Goal: Task Accomplishment & Management: Use online tool/utility

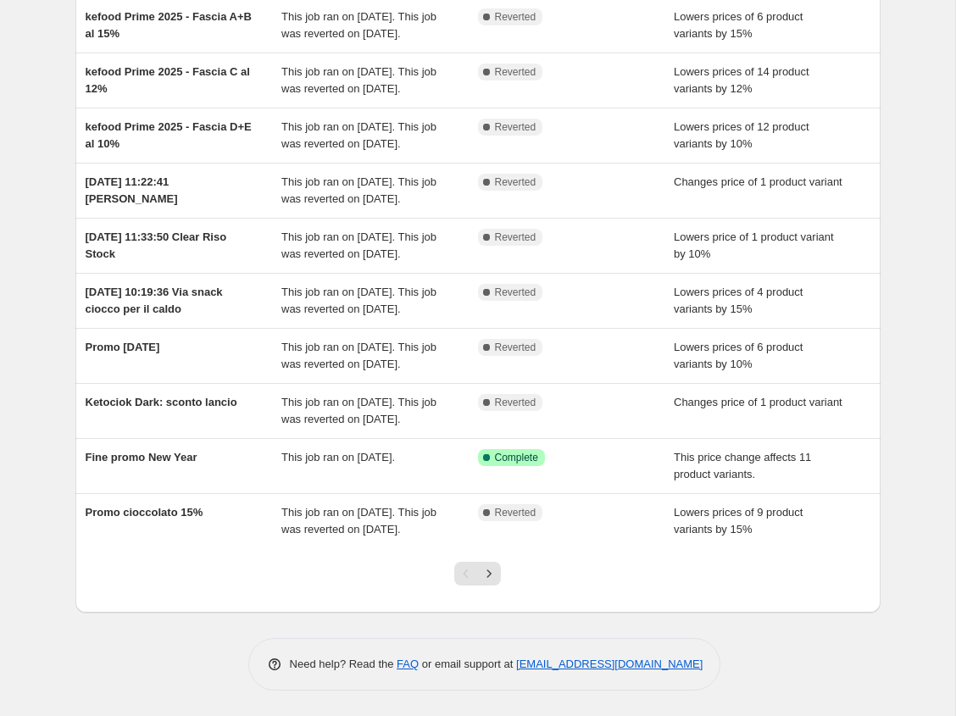
scroll to position [309, 0]
click at [496, 578] on icon "Next" at bounding box center [489, 573] width 17 height 17
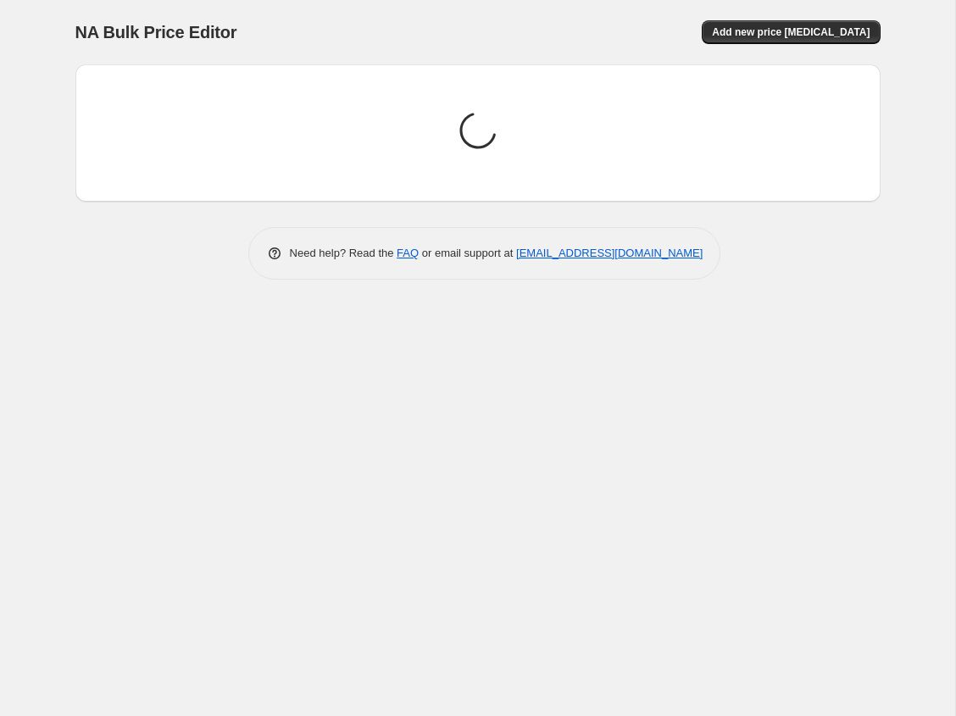
scroll to position [0, 0]
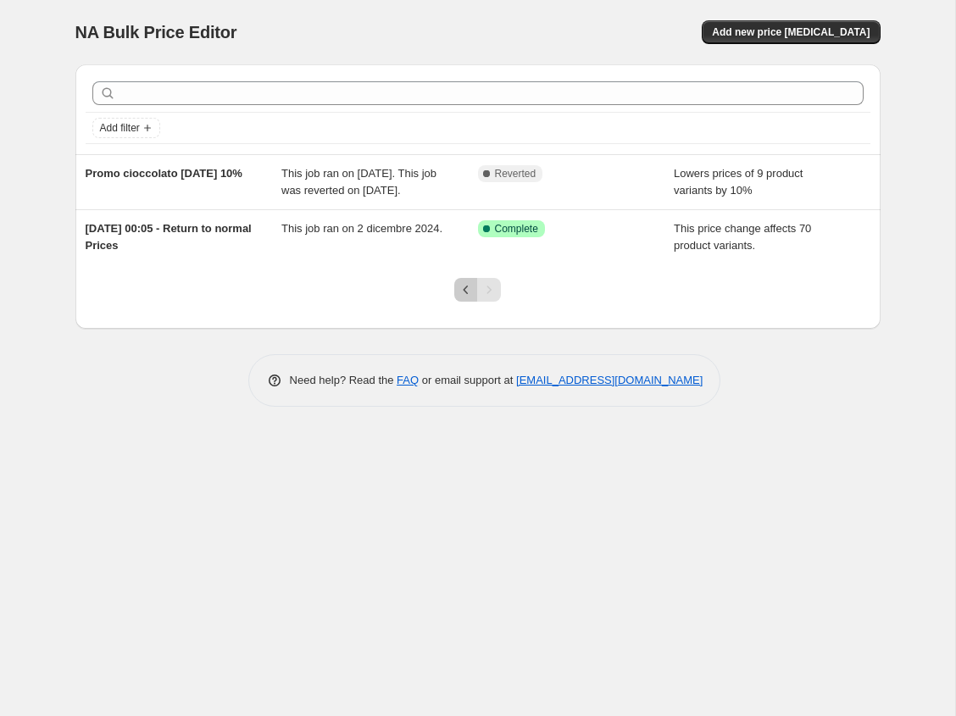
click at [464, 298] on icon "Previous" at bounding box center [466, 289] width 17 height 17
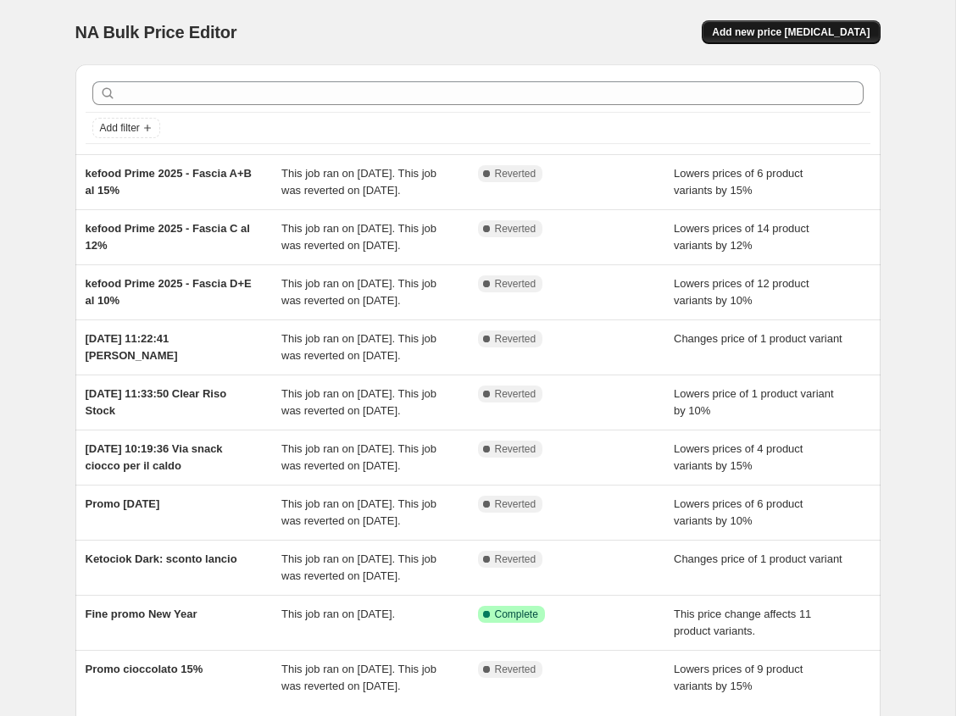
click at [816, 31] on span "Add new price [MEDICAL_DATA]" at bounding box center [791, 32] width 158 height 14
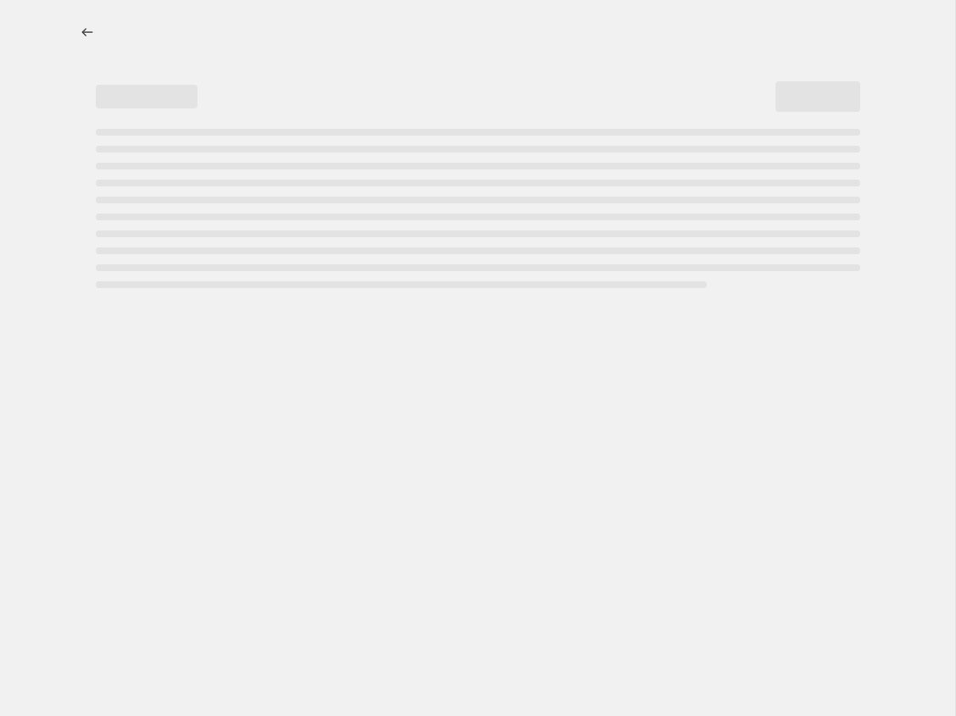
select select "percentage"
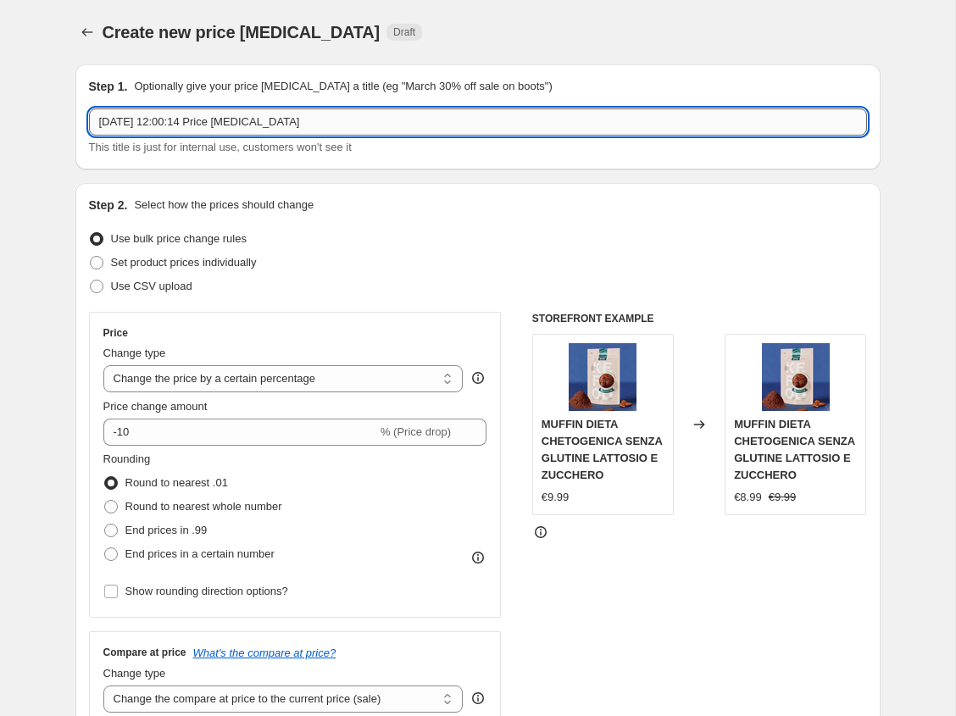
drag, startPoint x: 215, startPoint y: 124, endPoint x: 332, endPoint y: 123, distance: 117.0
click at [332, 123] on input "16 set 2025, 12:00:14 Price change job" at bounding box center [478, 122] width 778 height 27
type input "16 set 2025, 12:00:14 - Ritorno Barrette"
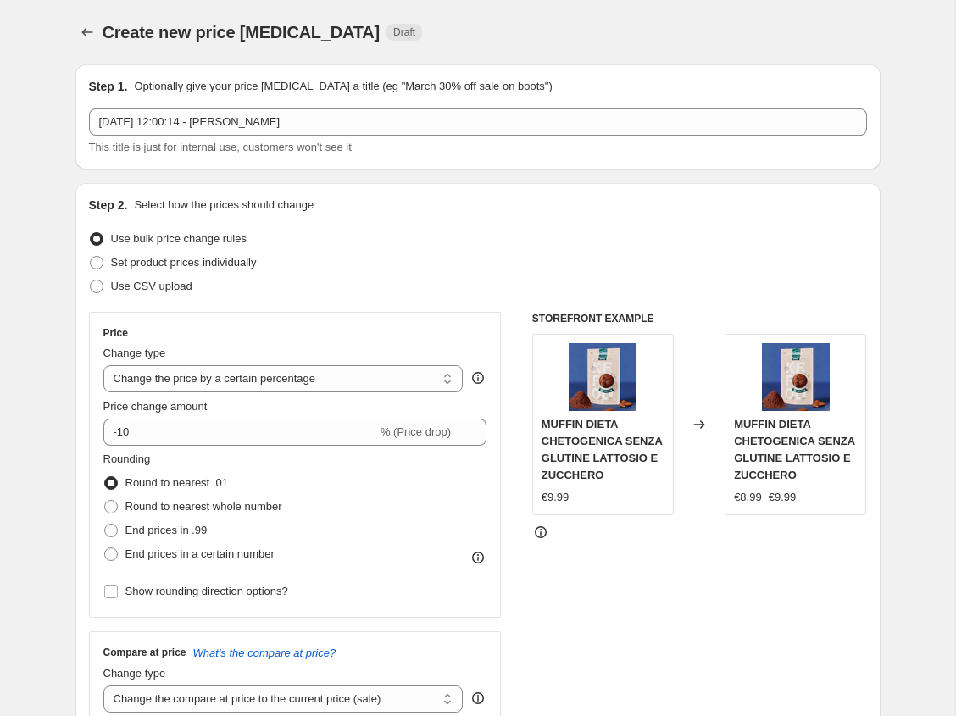
click at [482, 232] on div "Use bulk price change rules" at bounding box center [478, 239] width 778 height 24
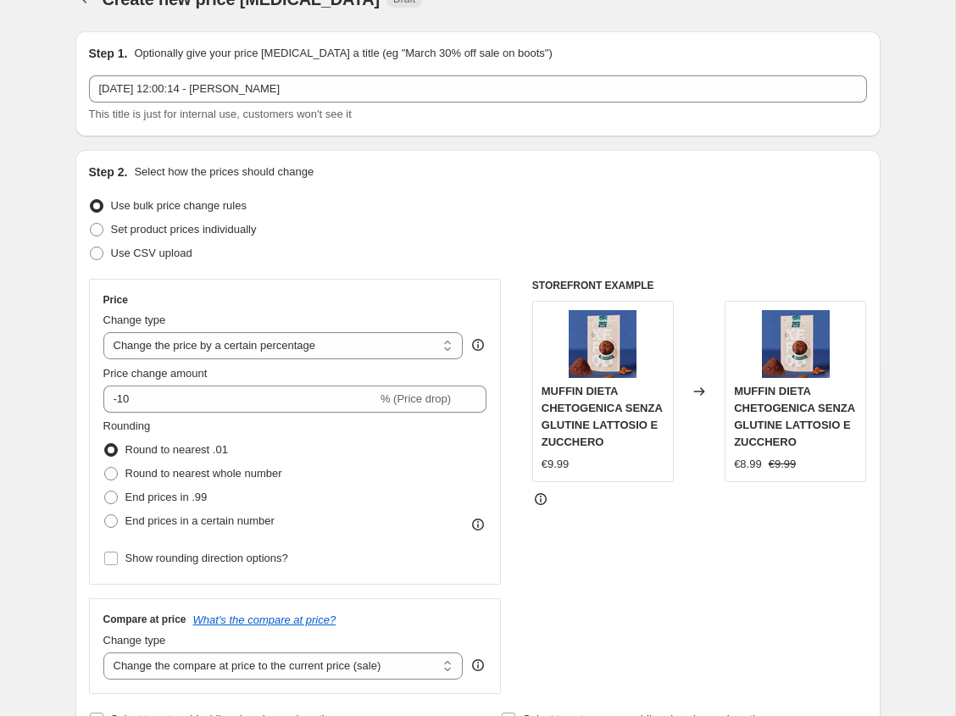
scroll to position [36, 0]
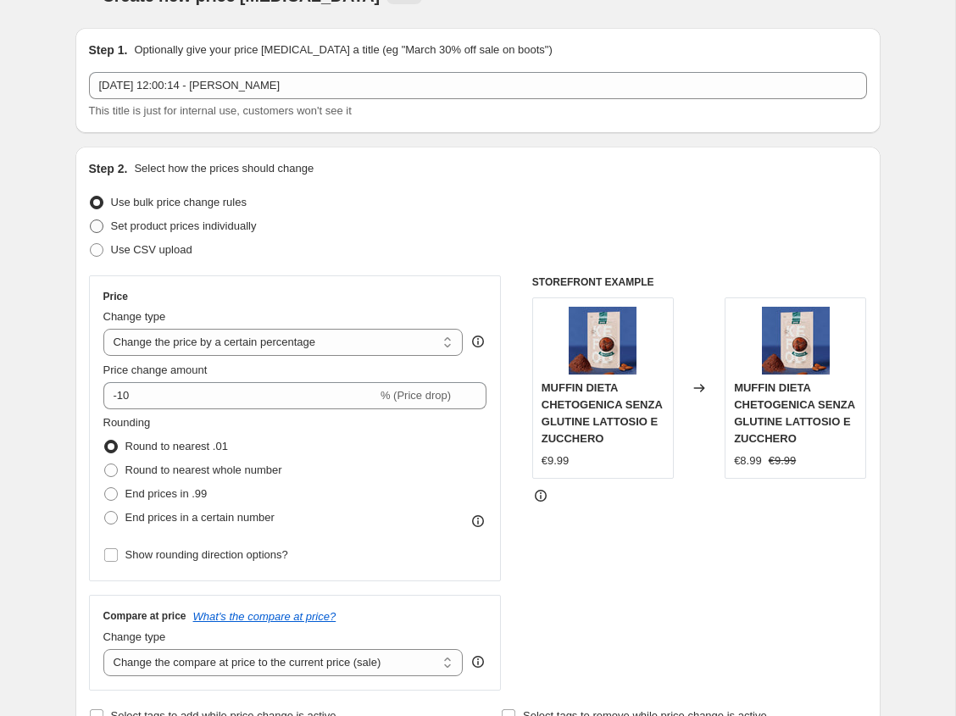
click at [100, 225] on span at bounding box center [97, 227] width 14 height 14
click at [91, 220] on input "Set product prices individually" at bounding box center [90, 220] width 1 height 1
radio input "true"
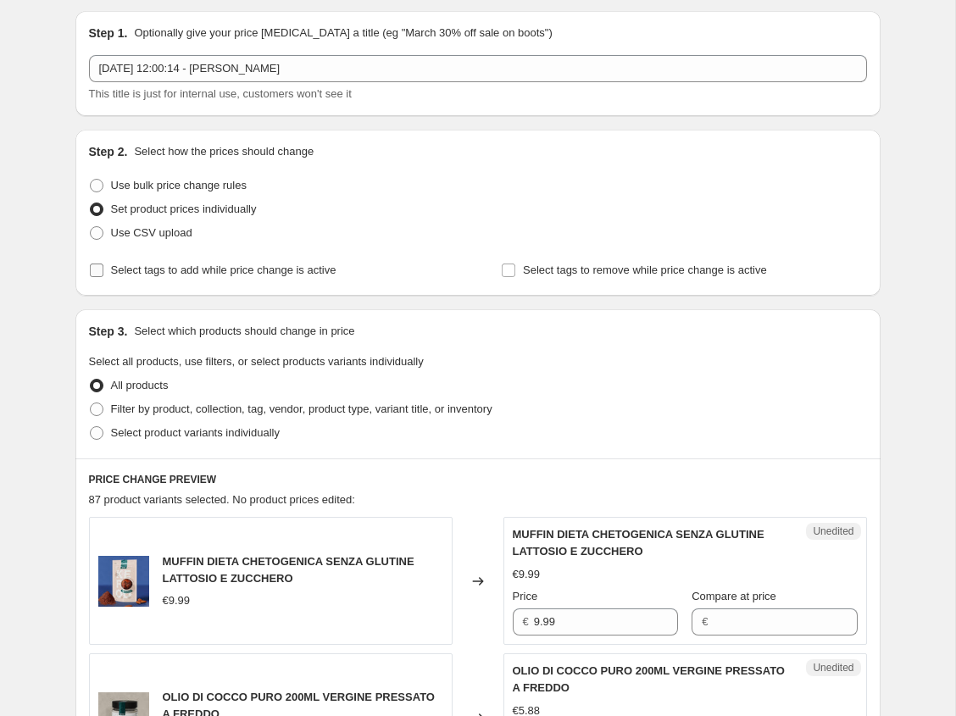
scroll to position [47, 0]
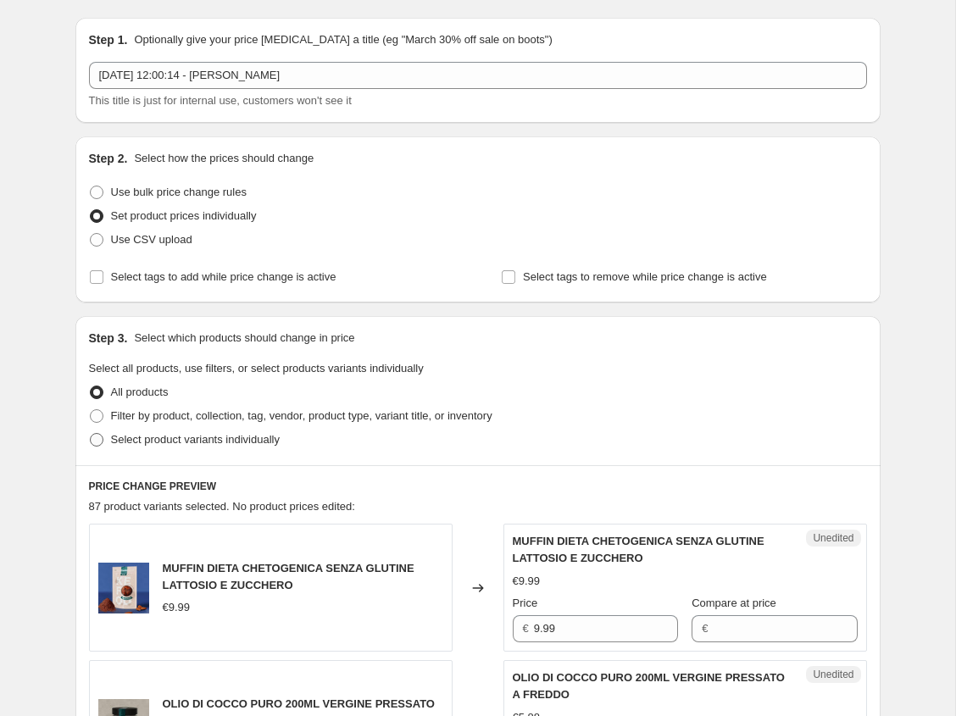
click at [176, 437] on span "Select product variants individually" at bounding box center [195, 439] width 169 height 13
click at [91, 434] on input "Select product variants individually" at bounding box center [90, 433] width 1 height 1
radio input "true"
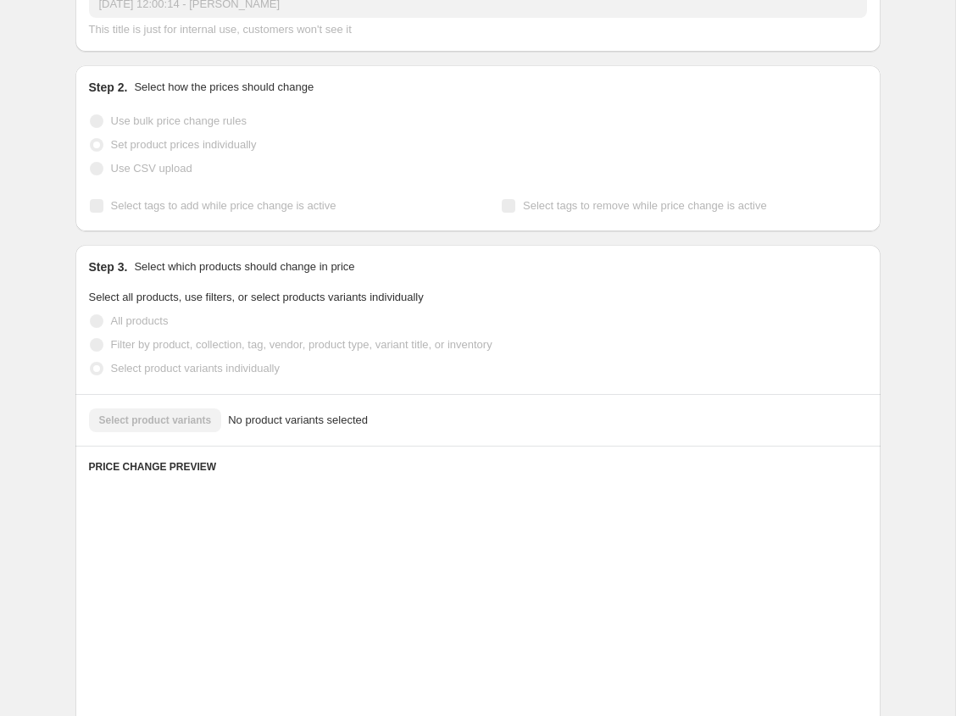
scroll to position [126, 0]
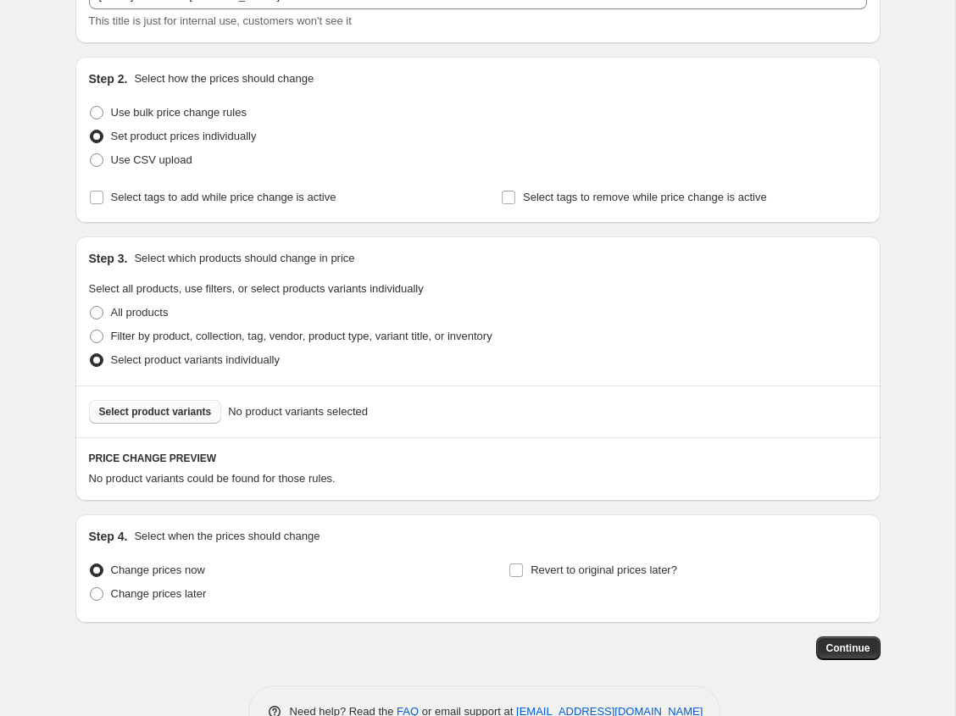
click at [170, 421] on button "Select product variants" at bounding box center [155, 412] width 133 height 24
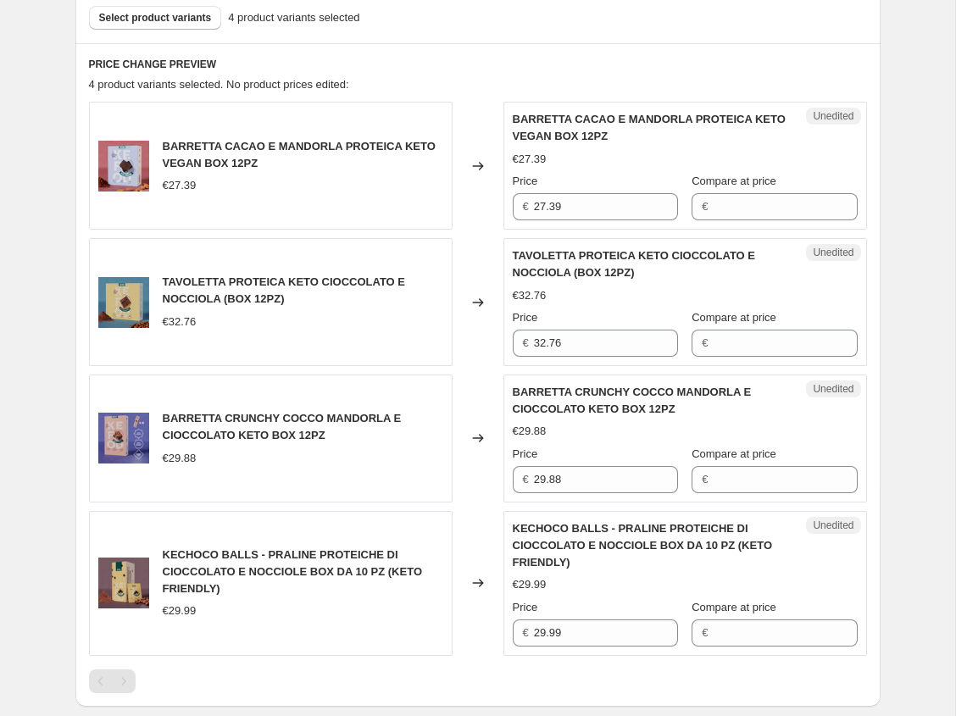
scroll to position [525, 0]
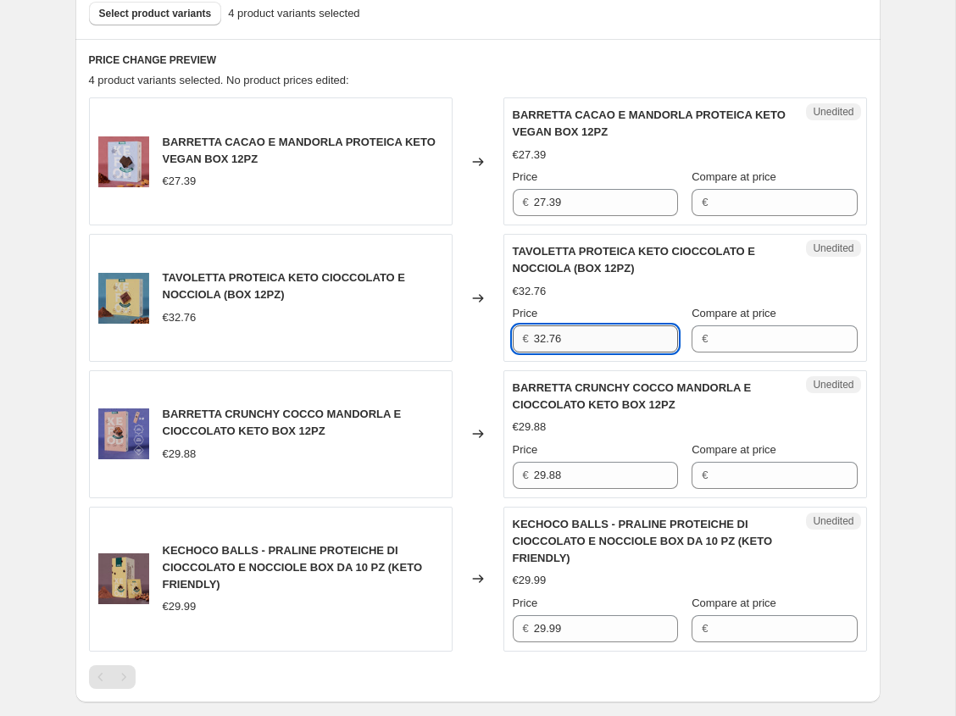
click at [599, 339] on input "32.76" at bounding box center [606, 339] width 144 height 27
type input "32.76"
click at [761, 339] on input "Compare at price" at bounding box center [785, 339] width 144 height 27
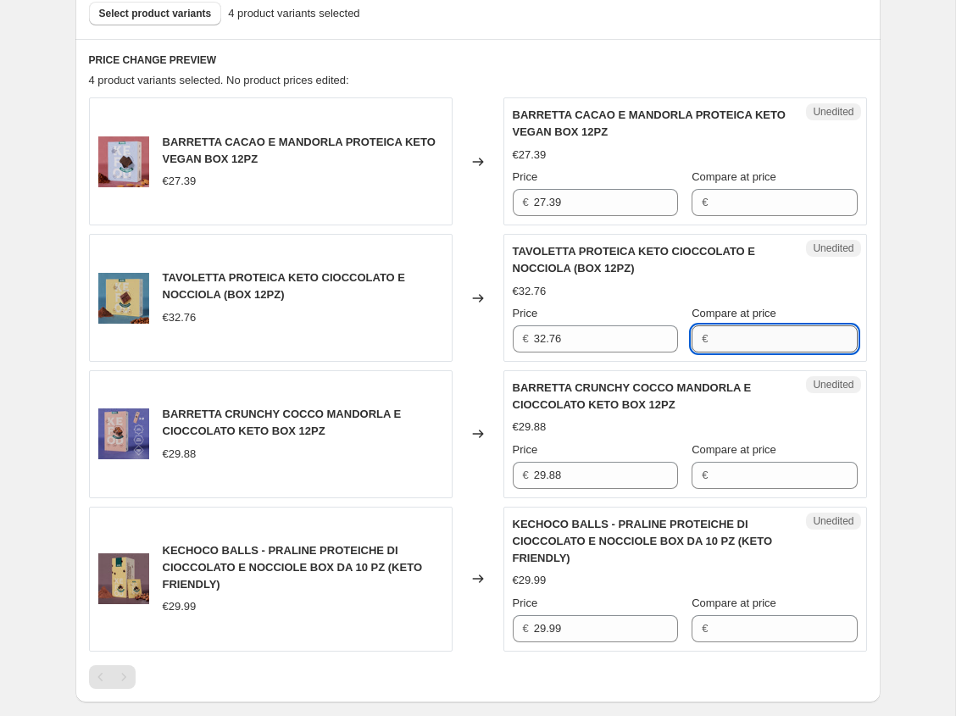
paste input "32.76"
type input "32.76"
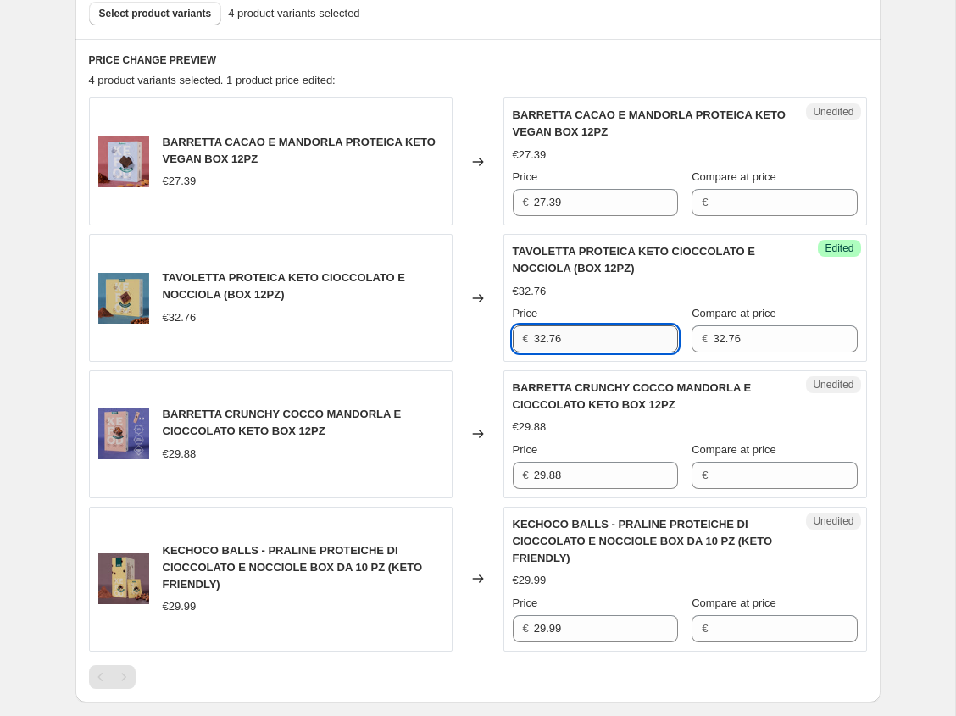
click at [600, 342] on input "32.76" at bounding box center [606, 339] width 144 height 27
click at [634, 304] on div "TAVOLETTA PROTEICA KETO CIOCCOLATO E NOCCIOLA (BOX 12PZ) €32.76 Price € 32.76 C…" at bounding box center [685, 297] width 345 height 109
click at [605, 331] on input "32.76" at bounding box center [606, 339] width 144 height 27
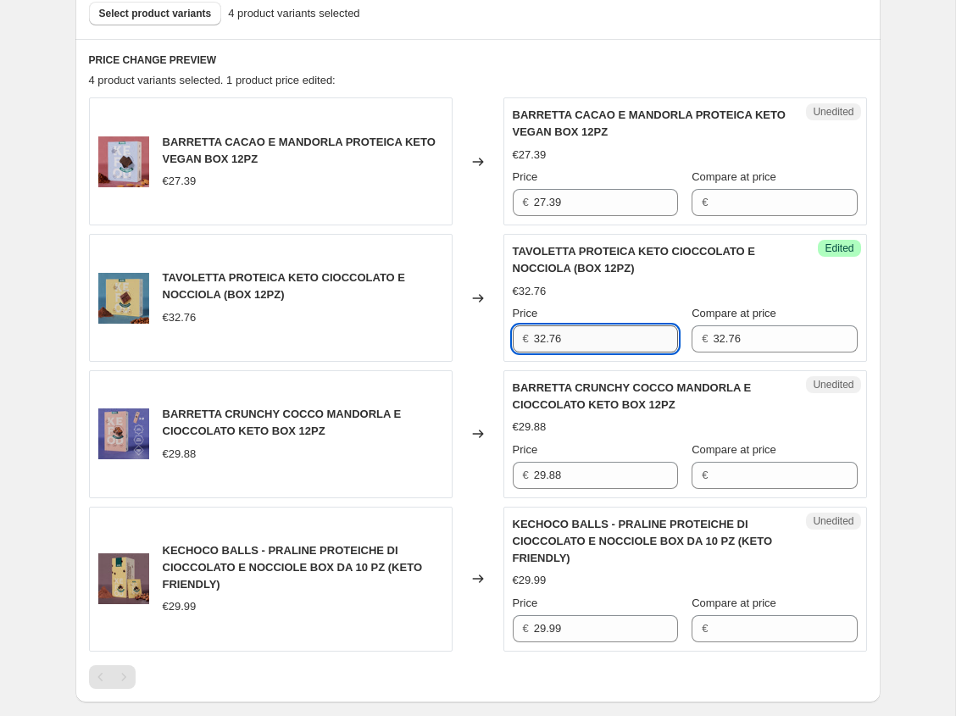
click at [605, 331] on input "32.76" at bounding box center [606, 339] width 144 height 27
type input "28.83"
click at [626, 289] on div "€28.83 €32.76" at bounding box center [685, 291] width 345 height 17
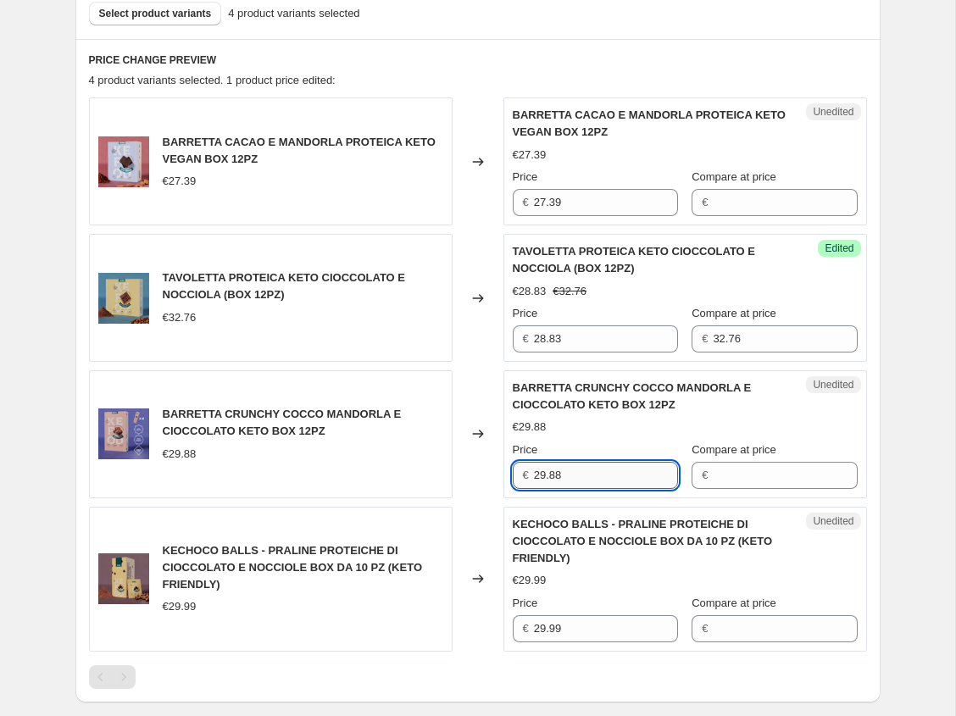
click at [569, 476] on input "29.88" at bounding box center [606, 475] width 144 height 27
type input "29.88"
click at [731, 476] on input "Compare at price" at bounding box center [785, 475] width 144 height 27
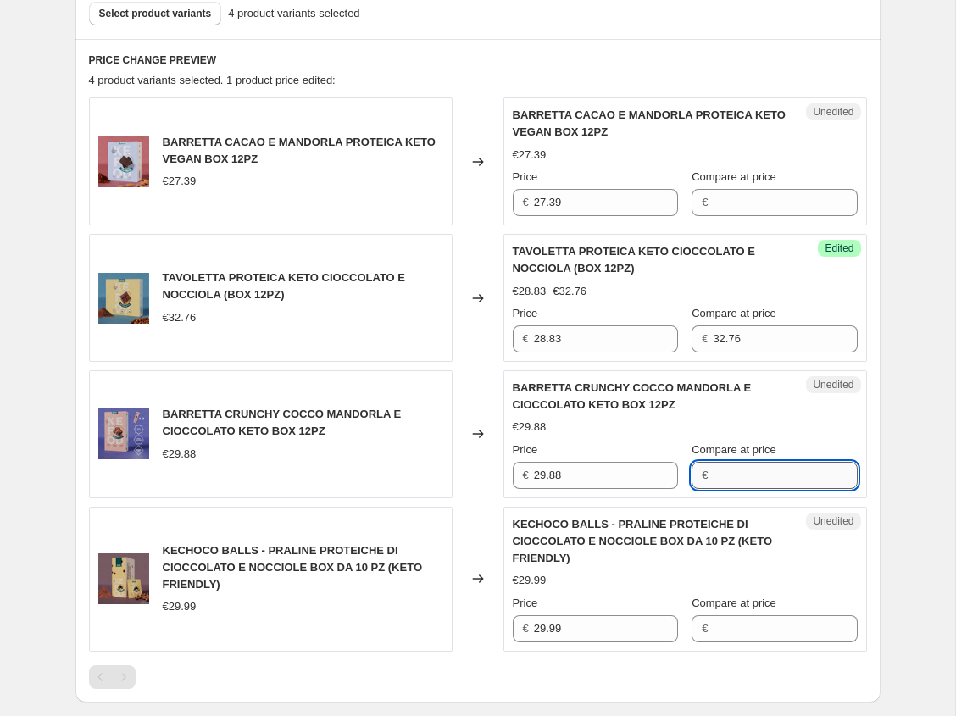
paste input "29.88"
type input "29.88"
click at [587, 467] on input "29.88" at bounding box center [606, 475] width 144 height 27
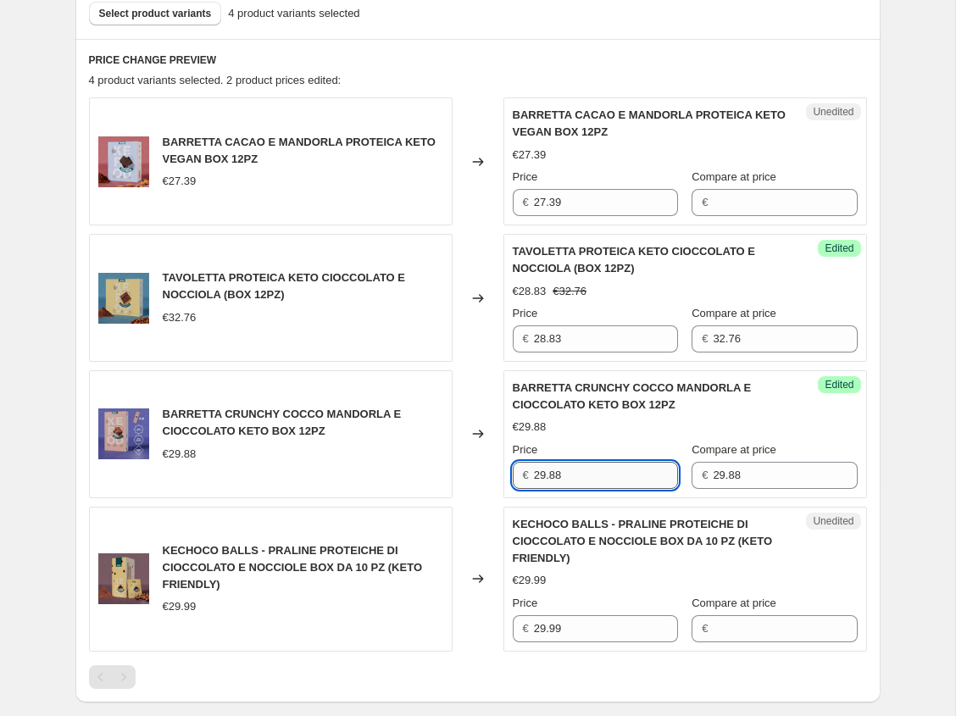
click at [587, 467] on input "29.88" at bounding box center [606, 475] width 144 height 27
type input "26.29"
click at [605, 420] on div "€29.88" at bounding box center [685, 427] width 345 height 17
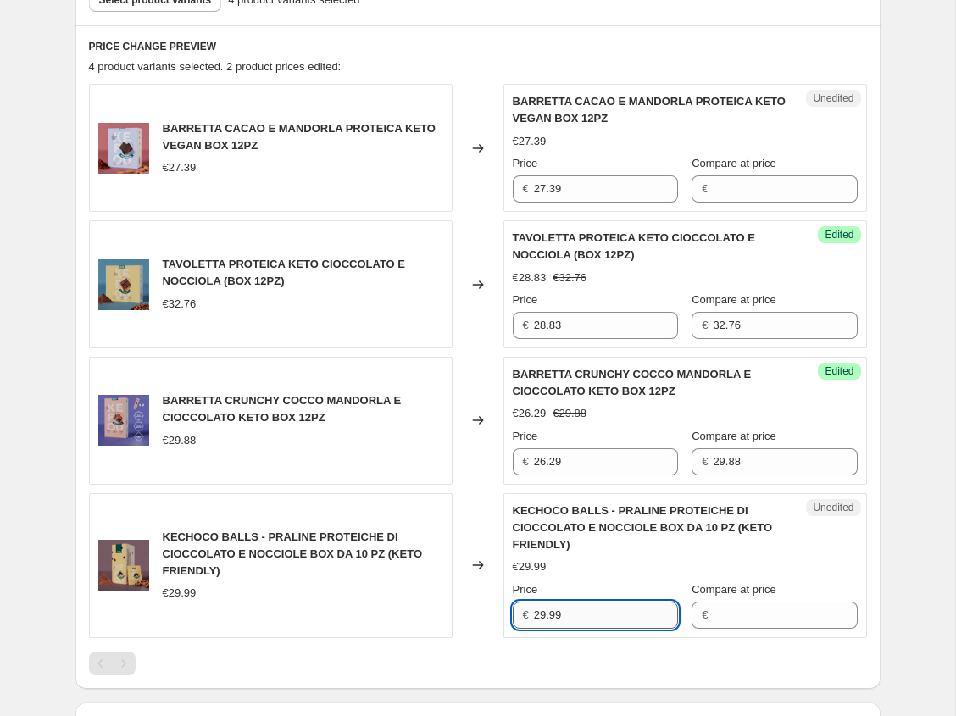
click at [571, 610] on input "29.99" at bounding box center [606, 615] width 144 height 27
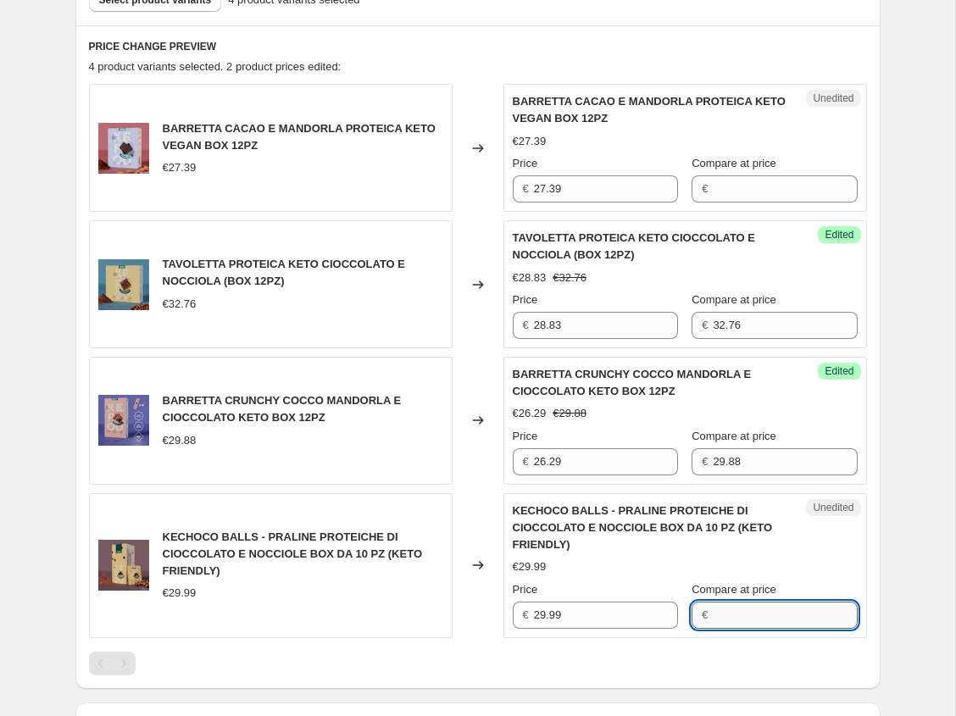
click at [738, 615] on input "Compare at price" at bounding box center [785, 615] width 144 height 27
paste input "29.99"
type input "29.99"
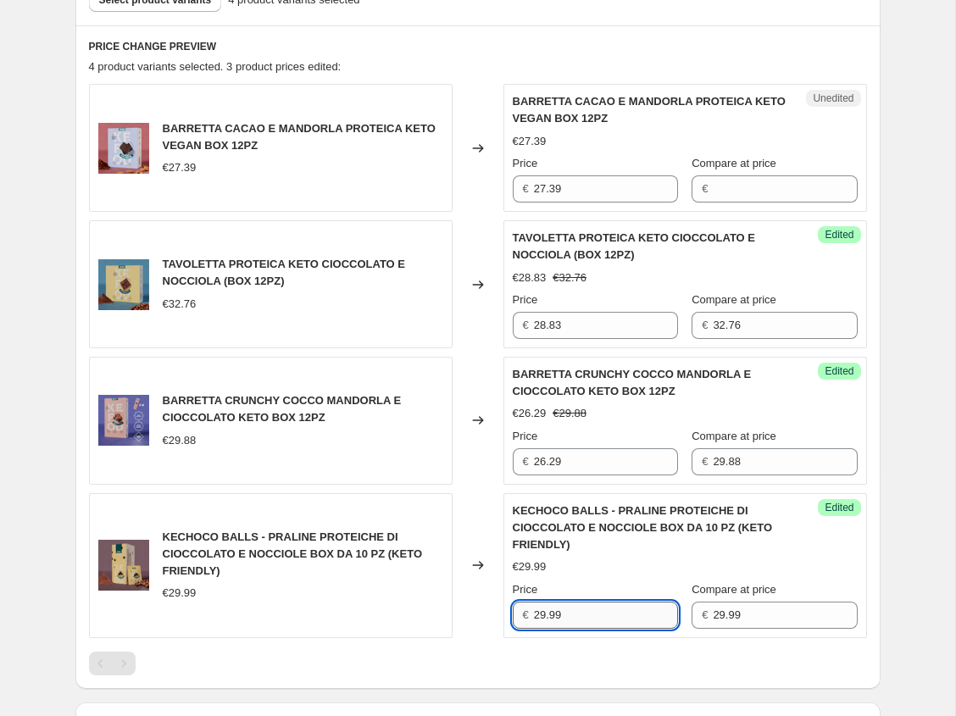
click at [543, 613] on input "29.99" at bounding box center [606, 615] width 144 height 27
type input "26.99"
click at [599, 564] on div "€26.99 €29.99" at bounding box center [685, 567] width 345 height 17
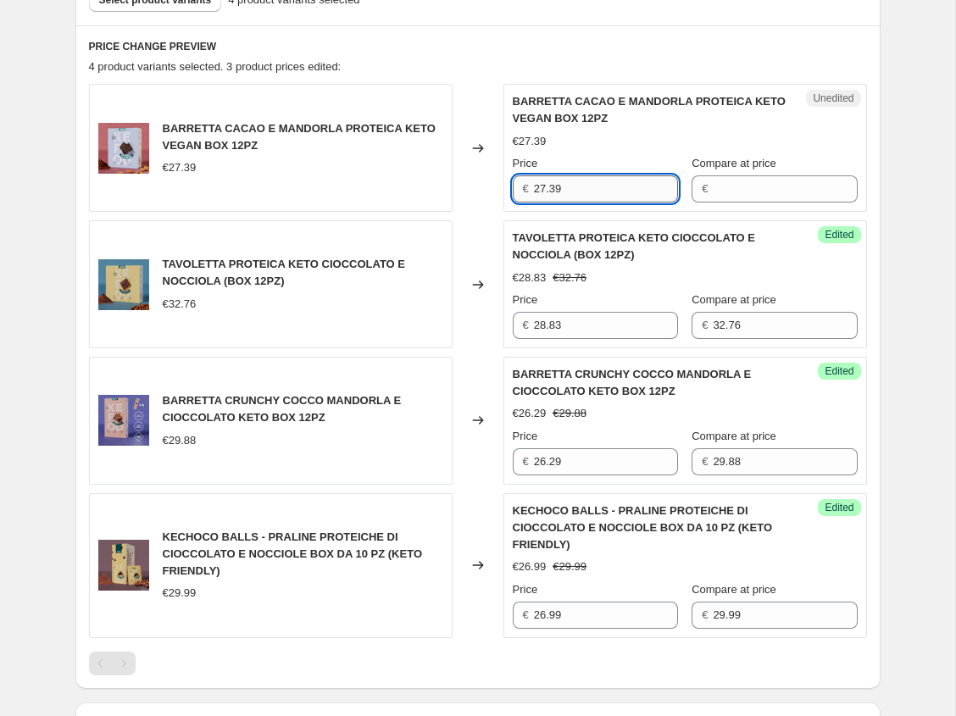
click at [560, 184] on input "27.39" at bounding box center [606, 188] width 144 height 27
type input "27.39"
click at [752, 189] on input "Compare at price" at bounding box center [785, 188] width 144 height 27
paste input "27.39"
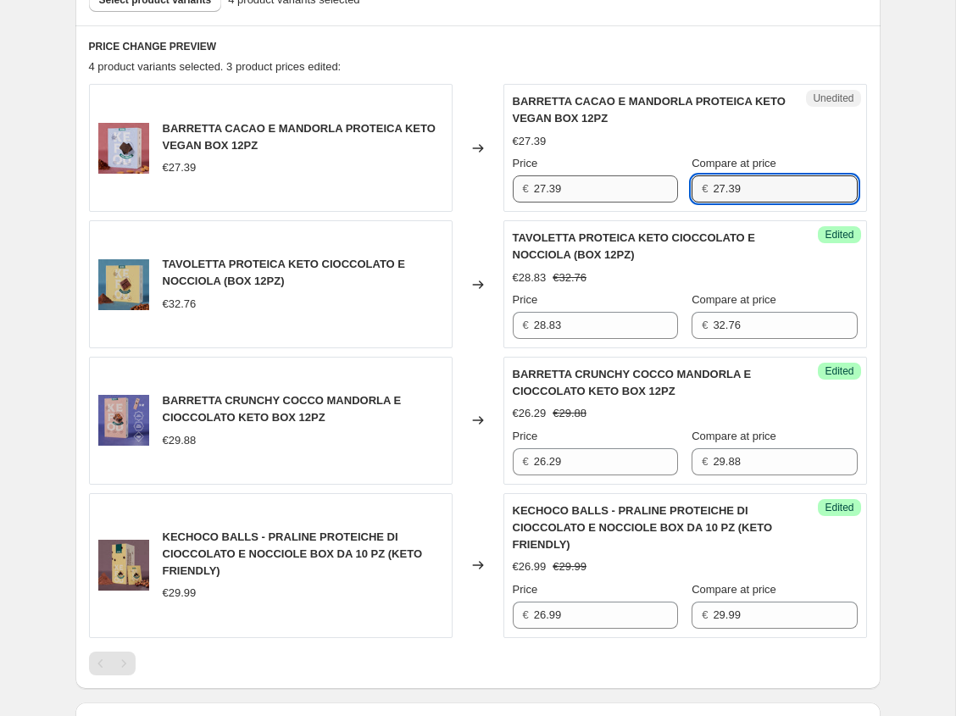
type input "27.39"
click at [594, 191] on input "27.39" at bounding box center [606, 188] width 144 height 27
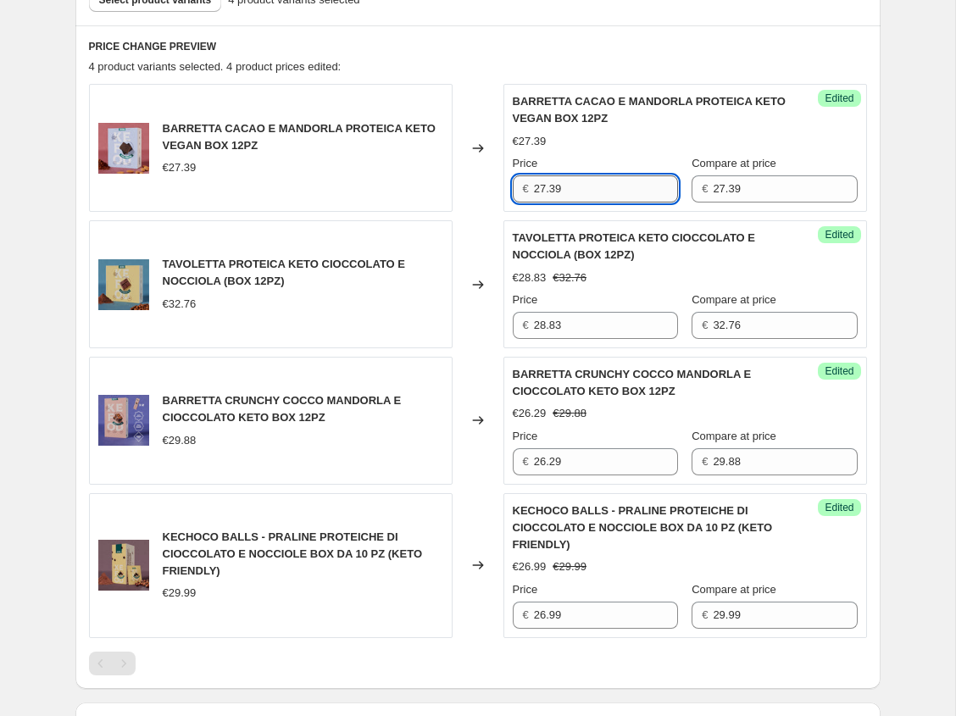
click at [594, 191] on input "27.39" at bounding box center [606, 188] width 144 height 27
type input "24.65"
click at [628, 141] on div "€24.65 €27.39" at bounding box center [685, 141] width 345 height 17
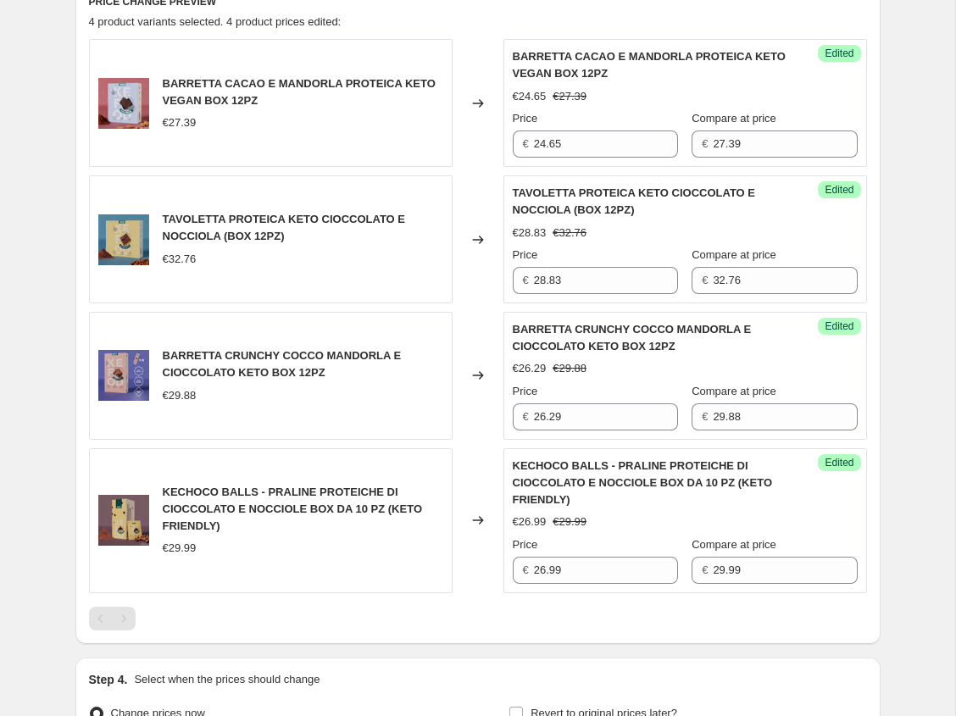
scroll to position [773, 0]
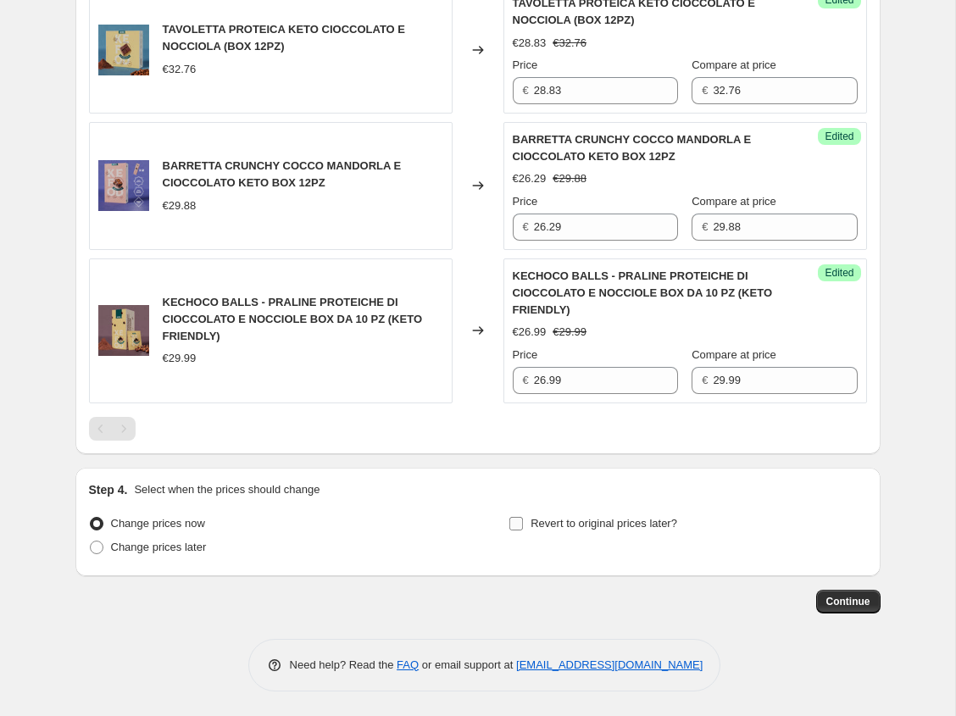
click at [520, 523] on input "Revert to original prices later?" at bounding box center [516, 524] width 14 height 14
checkbox input "true"
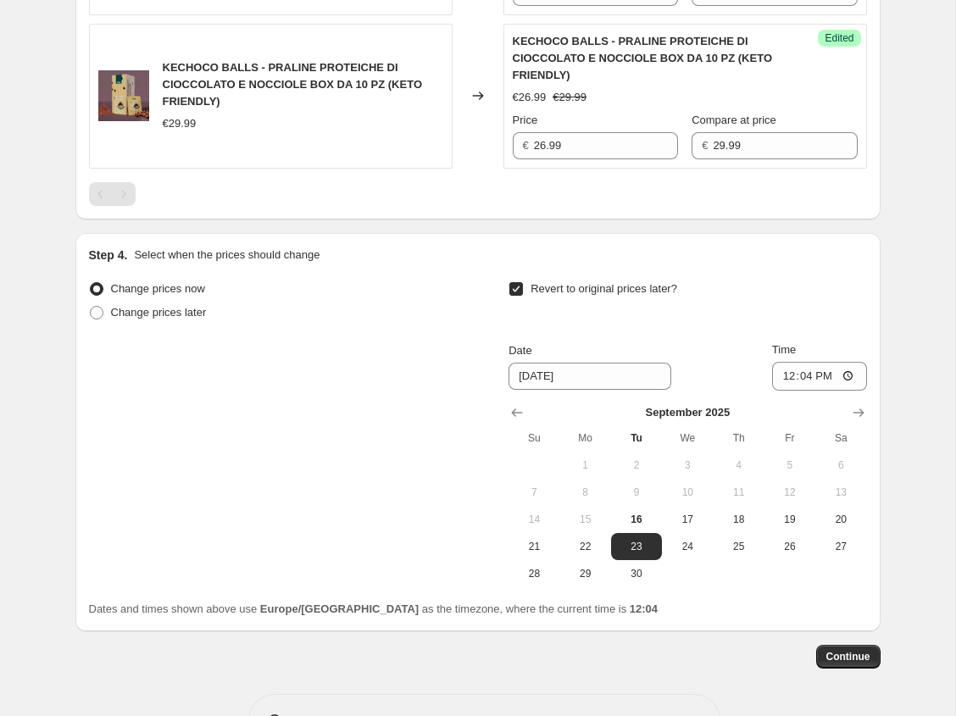
scroll to position [1063, 0]
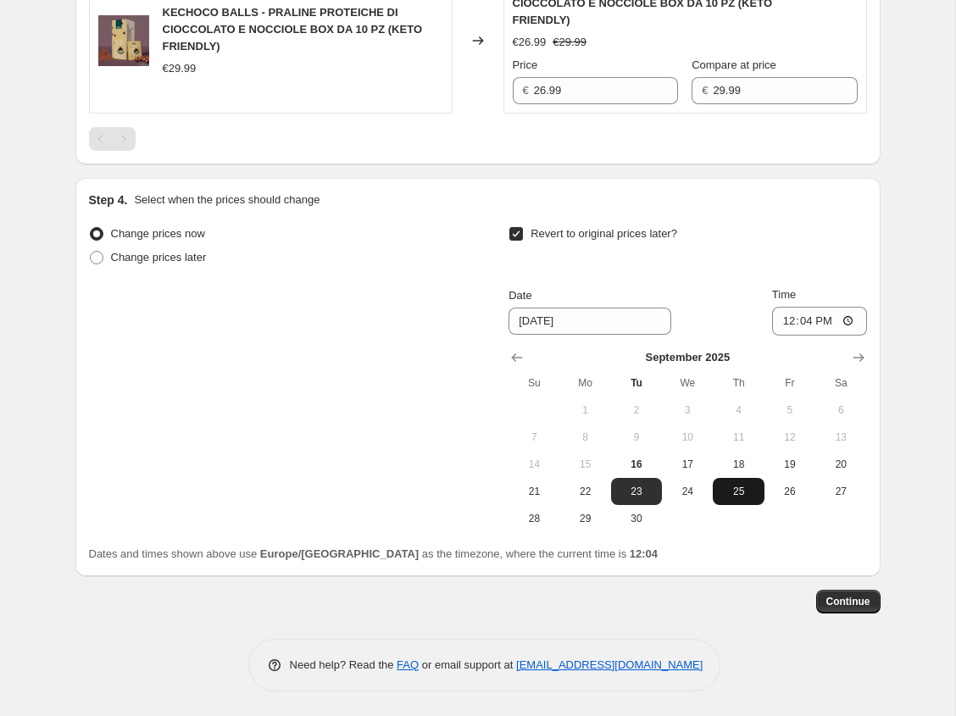
click at [738, 492] on span "25" at bounding box center [738, 492] width 37 height 14
type input "9/25/2025"
click at [810, 320] on input "12:04" at bounding box center [819, 321] width 95 height 29
type input "23:59"
click at [721, 264] on div "Revert to original prices later?" at bounding box center [688, 247] width 358 height 51
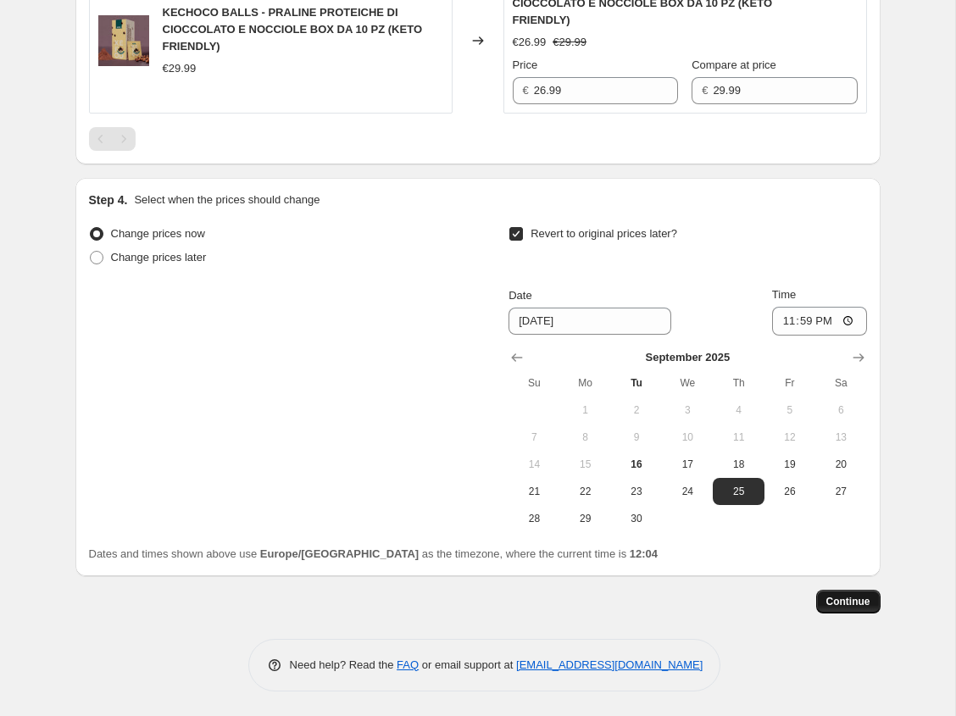
click at [855, 604] on span "Continue" at bounding box center [849, 602] width 44 height 14
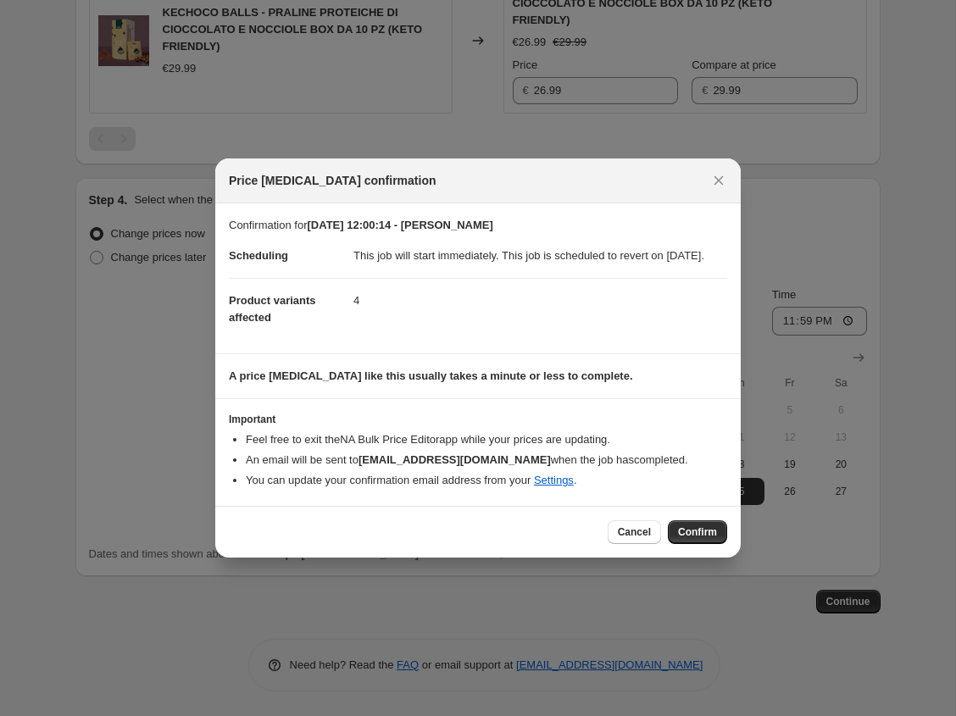
click at [697, 539] on span "Confirm" at bounding box center [697, 533] width 39 height 14
